Goal: Task Accomplishment & Management: Use online tool/utility

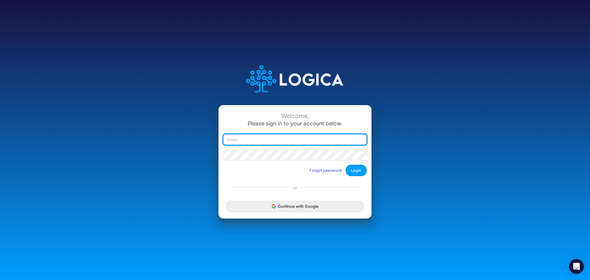
click at [278, 138] on input "email" at bounding box center [294, 139] width 143 height 10
type input "[PERSON_NAME][EMAIL_ADDRESS][PERSON_NAME][DOMAIN_NAME]"
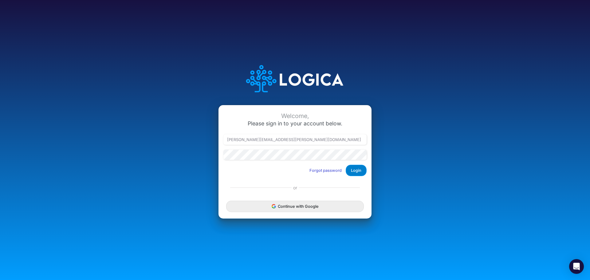
click at [355, 169] on button "Login" at bounding box center [356, 170] width 21 height 11
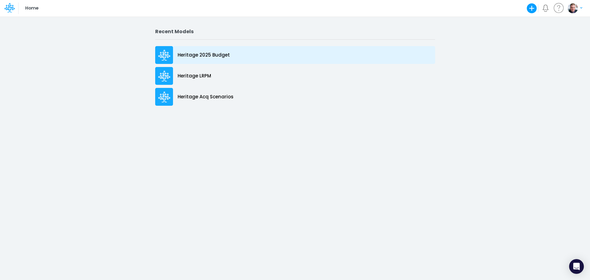
click at [194, 52] on p "Heritage 2025 Budget" at bounding box center [204, 55] width 52 height 7
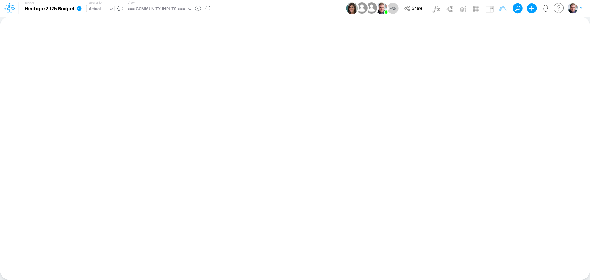
click at [106, 9] on div "Actual" at bounding box center [97, 9] width 22 height 9
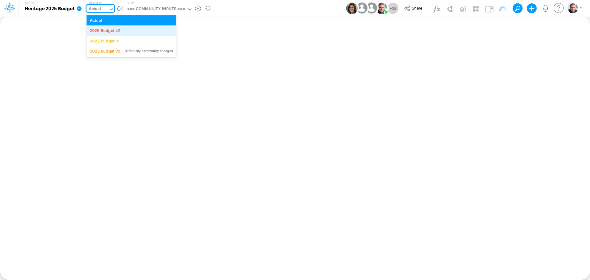
click at [111, 33] on div "2025 Budget v2" at bounding box center [105, 31] width 30 height 6
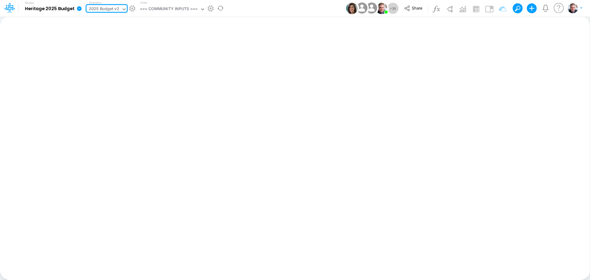
click at [166, 53] on div "Insert new Conditional formatting Paste Cut Copy AutoFill Ready 100% Sum: null …" at bounding box center [294, 148] width 589 height 264
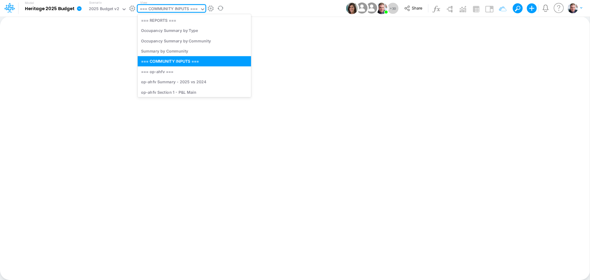
click at [175, 13] on div "=== COMMUNITY INPUTS ===" at bounding box center [169, 9] width 58 height 7
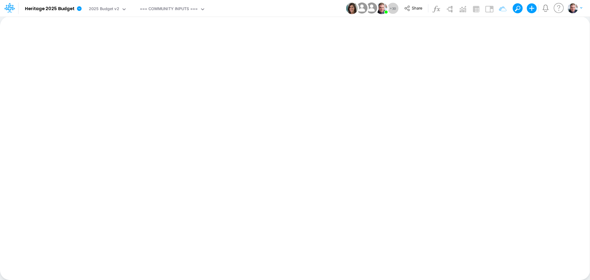
click at [296, 41] on div "Insert new Conditional formatting Paste Cut Copy AutoFill Ready 100% Sum: null …" at bounding box center [294, 148] width 589 height 264
click at [223, 41] on div "Insert new Conditional formatting Paste Cut Copy AutoFill Ready 100% Sum: null …" at bounding box center [294, 148] width 589 height 264
click at [184, 7] on div "=== COMMUNITY INPUTS ===" at bounding box center [169, 9] width 58 height 7
click at [295, 78] on div "Insert new Conditional formatting Paste Cut Copy AutoFill Ready 100% Sum: null …" at bounding box center [294, 148] width 589 height 264
click at [202, 11] on icon at bounding box center [203, 9] width 6 height 6
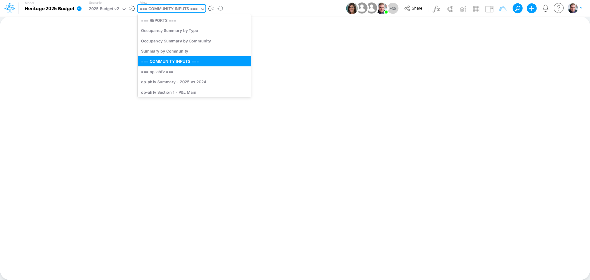
click at [194, 7] on div "=== COMMUNITY INPUTS ===" at bounding box center [169, 9] width 58 height 7
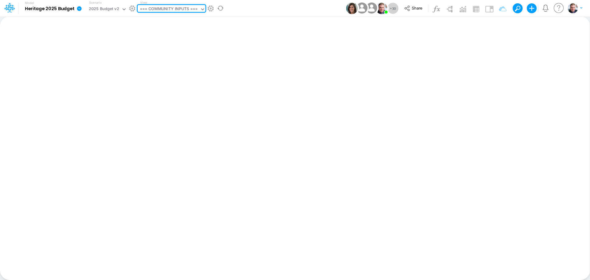
click at [175, 8] on div "=== COMMUNITY INPUTS ===" at bounding box center [169, 9] width 58 height 7
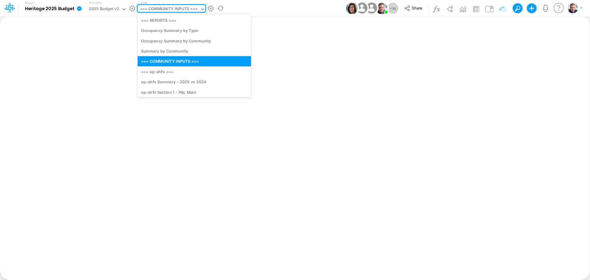
click at [173, 10] on div "=== COMMUNITY INPUTS ===" at bounding box center [169, 9] width 58 height 7
